Goal: Task Accomplishment & Management: Manage account settings

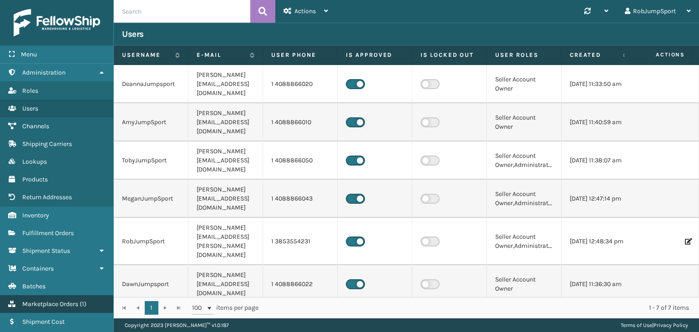
click at [71, 303] on span "Marketplace Orders" at bounding box center [50, 305] width 56 height 8
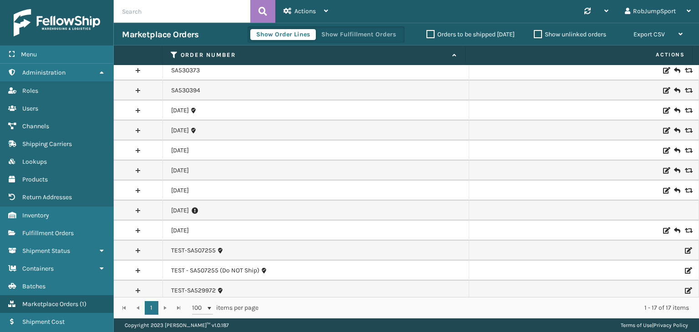
scroll to position [91, 0]
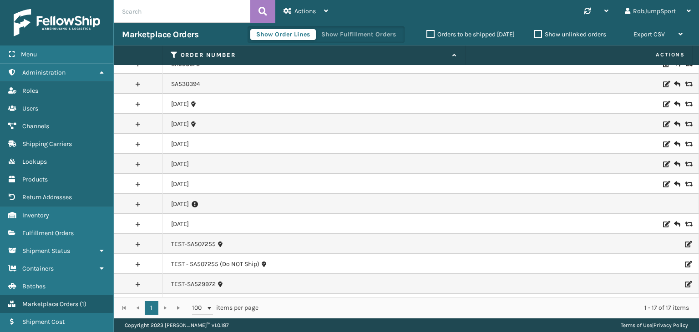
click at [137, 183] on link at bounding box center [138, 184] width 49 height 15
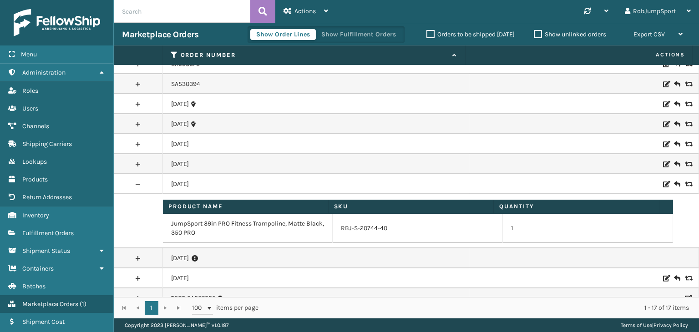
click at [137, 183] on link at bounding box center [138, 184] width 49 height 15
